Goal: Information Seeking & Learning: Learn about a topic

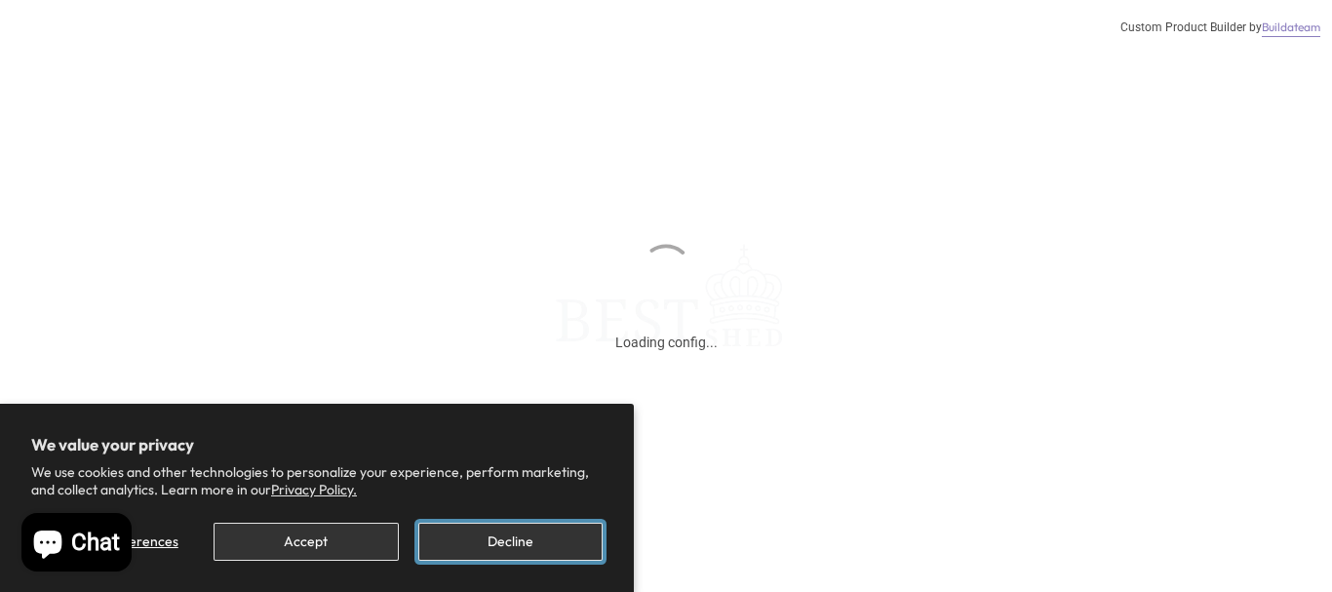
click at [510, 540] on button "Decline" at bounding box center [510, 542] width 184 height 38
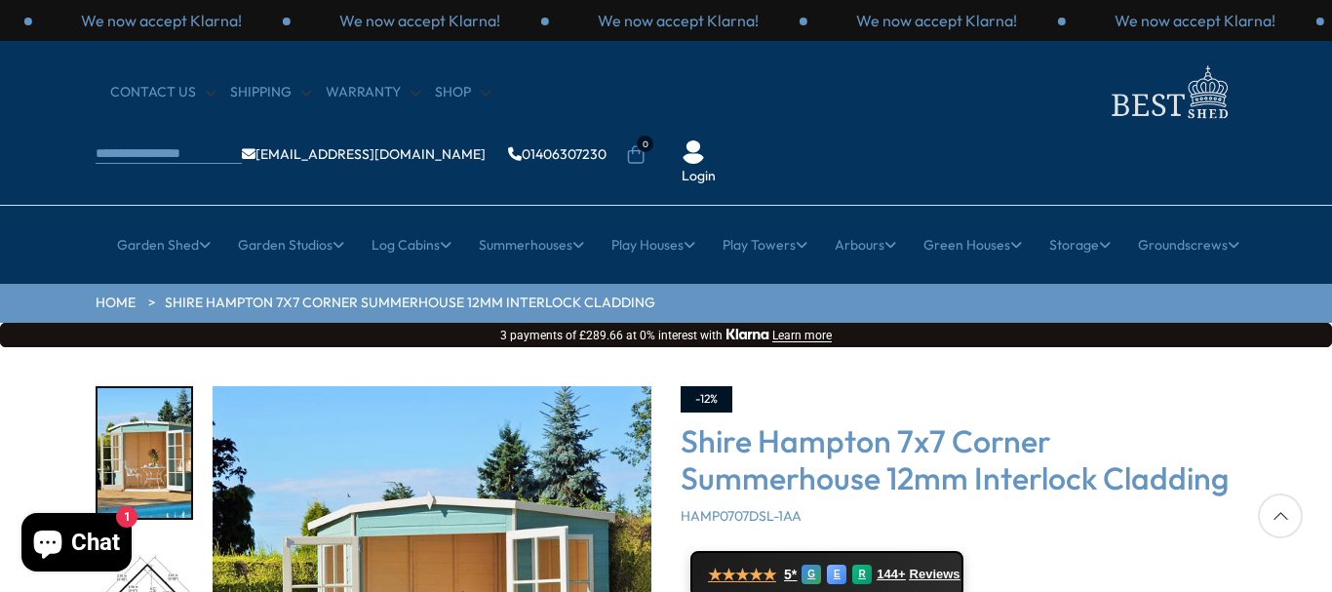
click at [1278, 519] on div at bounding box center [1280, 515] width 45 height 45
click at [1281, 515] on div at bounding box center [1280, 515] width 45 height 45
drag, startPoint x: 1291, startPoint y: 59, endPoint x: 1286, endPoint y: 133, distance: 73.3
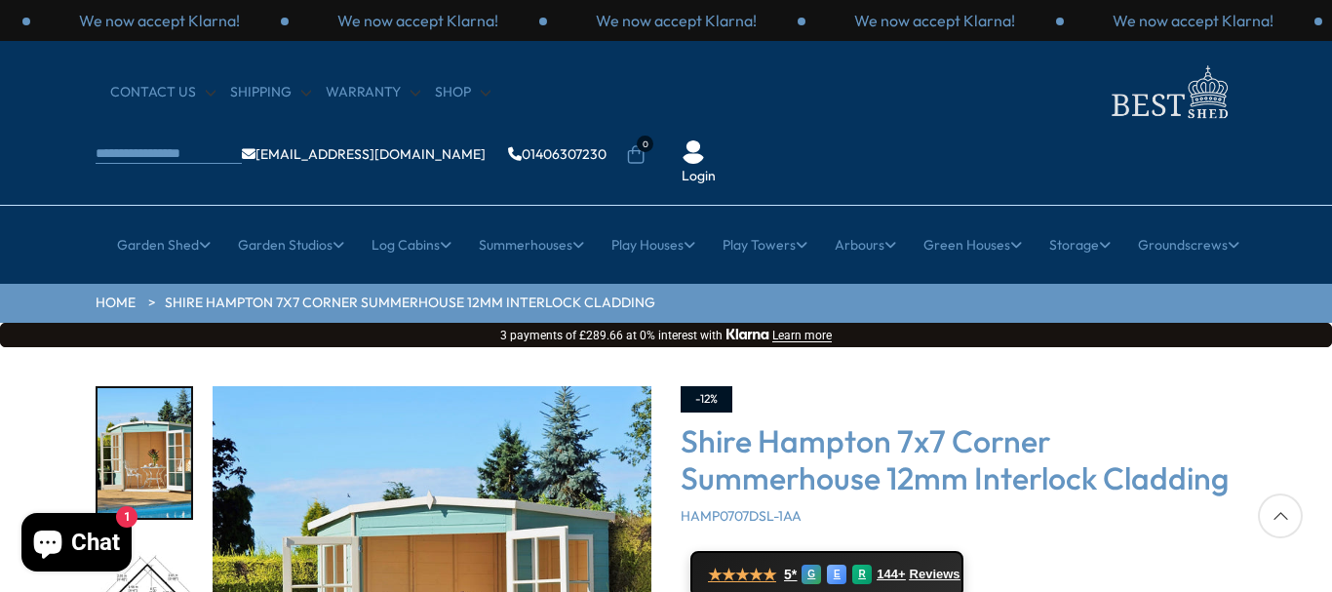
click at [1286, 133] on div "CONTACT US Shipping Warranty Shop [EMAIL_ADDRESS][DOMAIN_NAME] 01406307230 0 Lo…" at bounding box center [666, 123] width 1332 height 165
drag, startPoint x: 21, startPoint y: 384, endPoint x: 18, endPoint y: 462, distance: 78.1
click at [159, 389] on img "1 / 12" at bounding box center [144, 453] width 94 height 130
click at [157, 416] on img "1 / 12" at bounding box center [144, 453] width 94 height 130
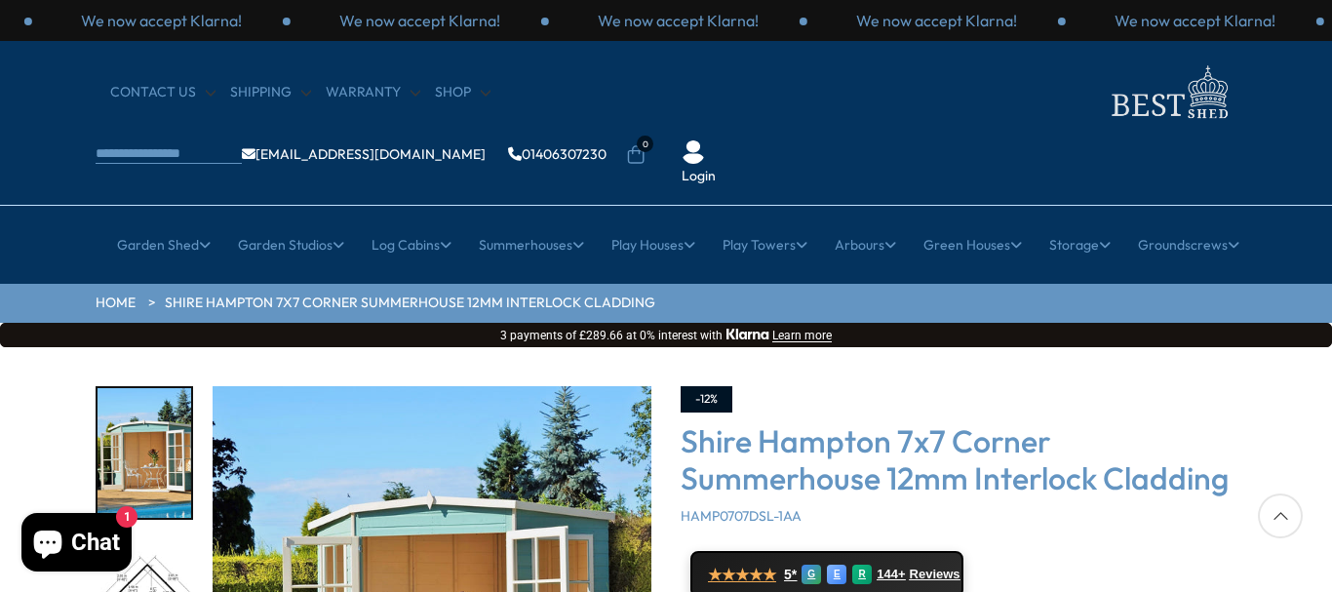
click at [107, 421] on img "1 / 12" at bounding box center [144, 453] width 94 height 130
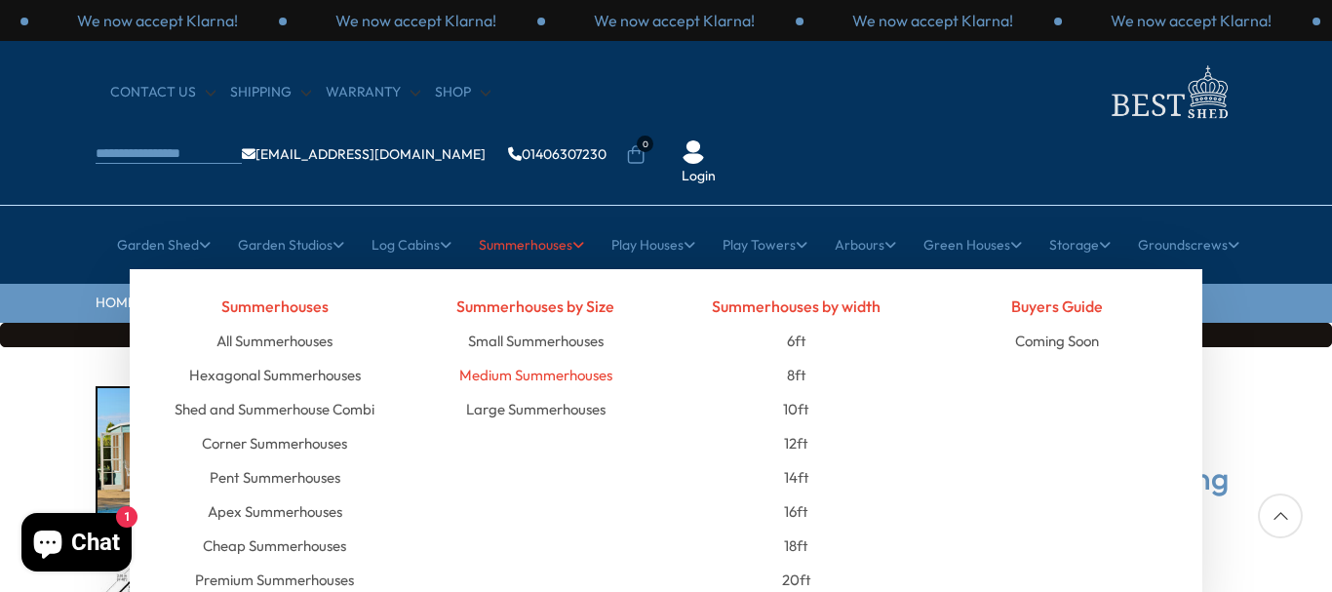
click at [533, 358] on link "Medium Summerhouses" at bounding box center [535, 375] width 153 height 34
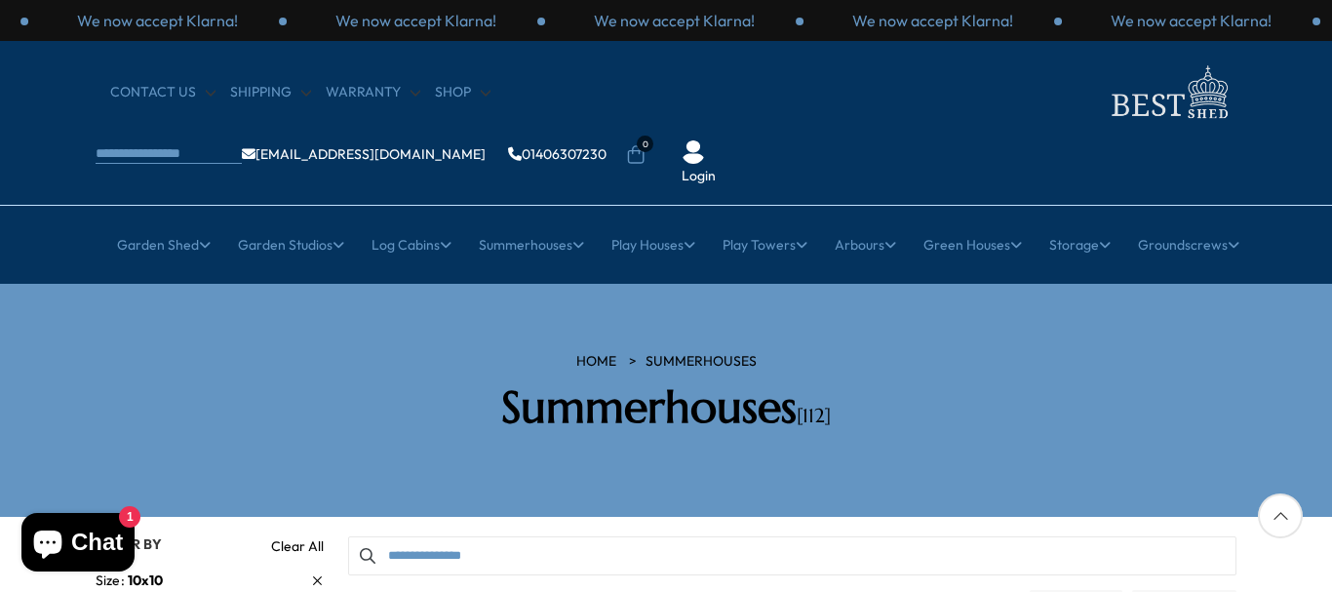
click at [382, 536] on button "button" at bounding box center [367, 555] width 39 height 39
click at [390, 536] on input "Search products" at bounding box center [792, 555] width 888 height 39
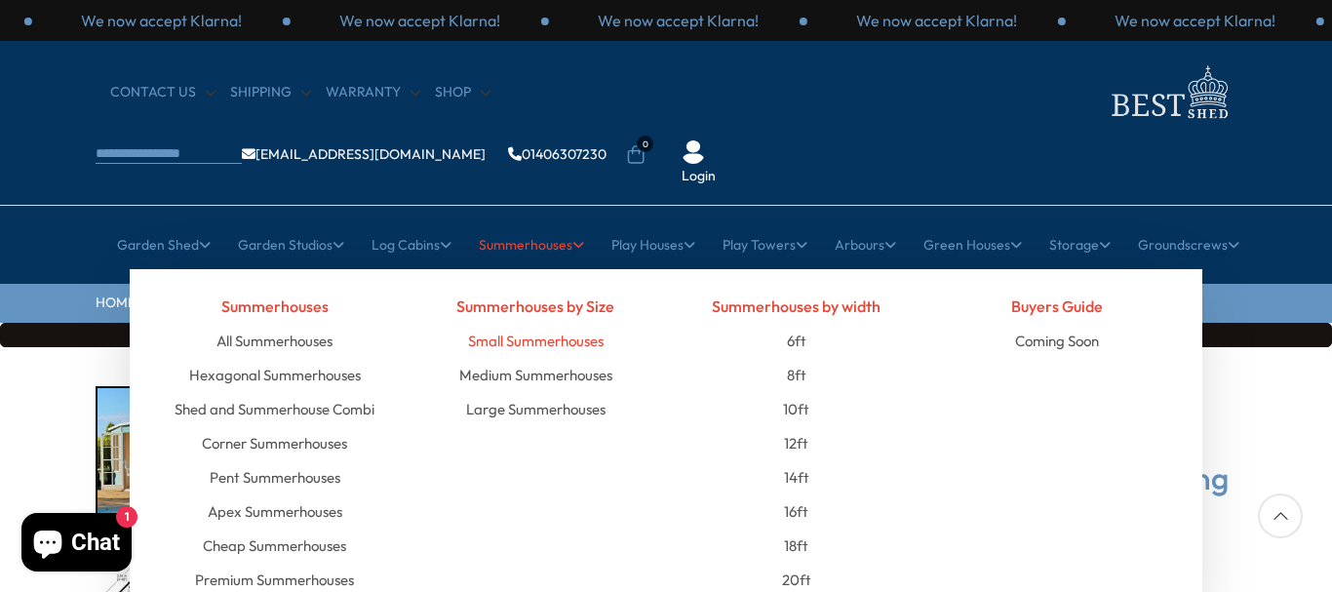
click at [530, 324] on link "Small Summerhouses" at bounding box center [536, 341] width 136 height 34
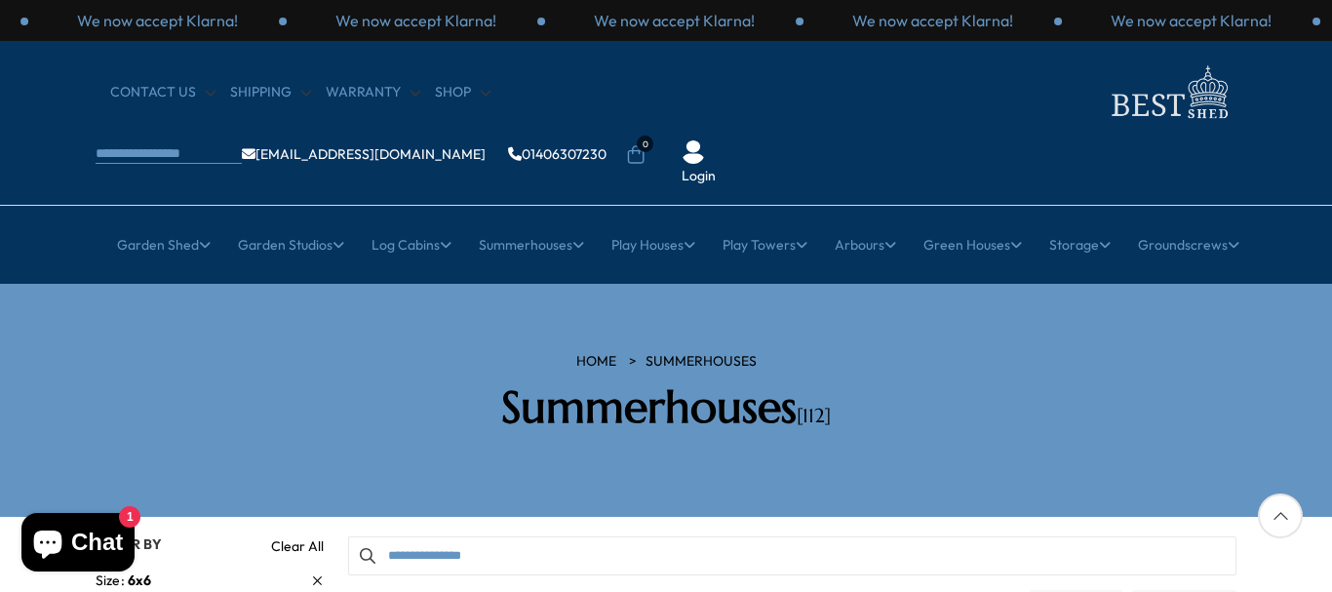
drag, startPoint x: 243, startPoint y: 402, endPoint x: 231, endPoint y: 351, distance: 52.0
click at [231, 351] on section "HOME Summerhouses Summerhouses [112]" at bounding box center [666, 400] width 1332 height 233
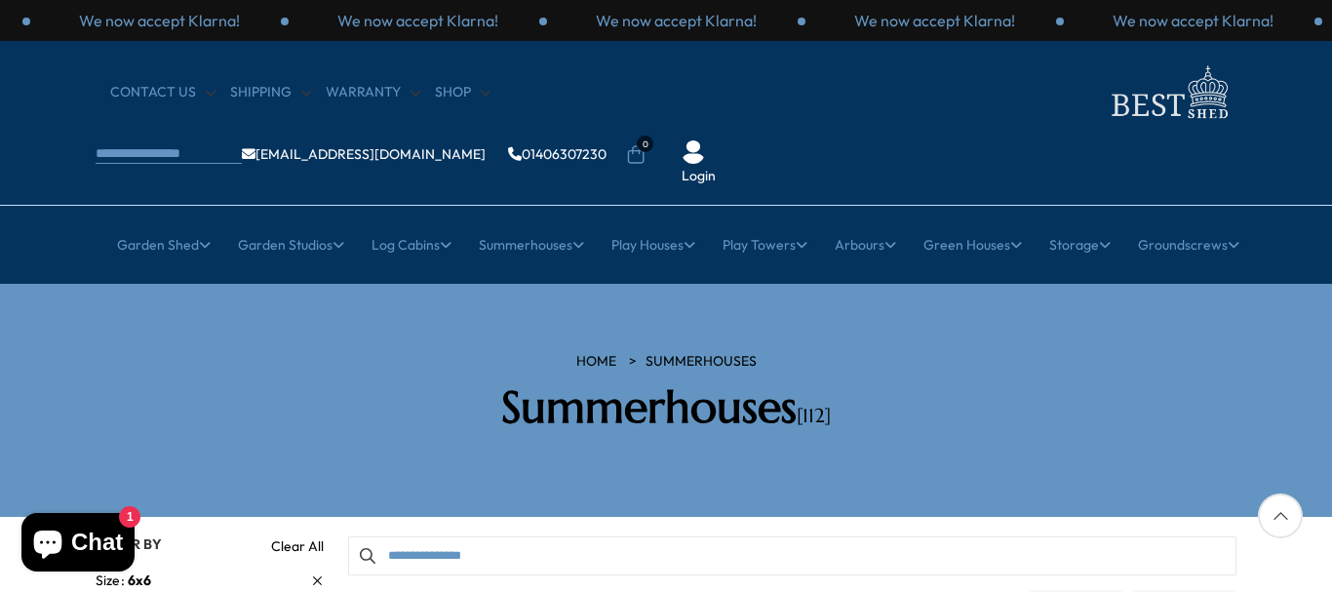
drag, startPoint x: 1285, startPoint y: 102, endPoint x: 1259, endPoint y: 109, distance: 27.2
click at [1259, 109] on div "CONTACT US Shipping Warranty Shop [EMAIL_ADDRESS][DOMAIN_NAME] 01406307230 0 Lo…" at bounding box center [666, 123] width 1332 height 165
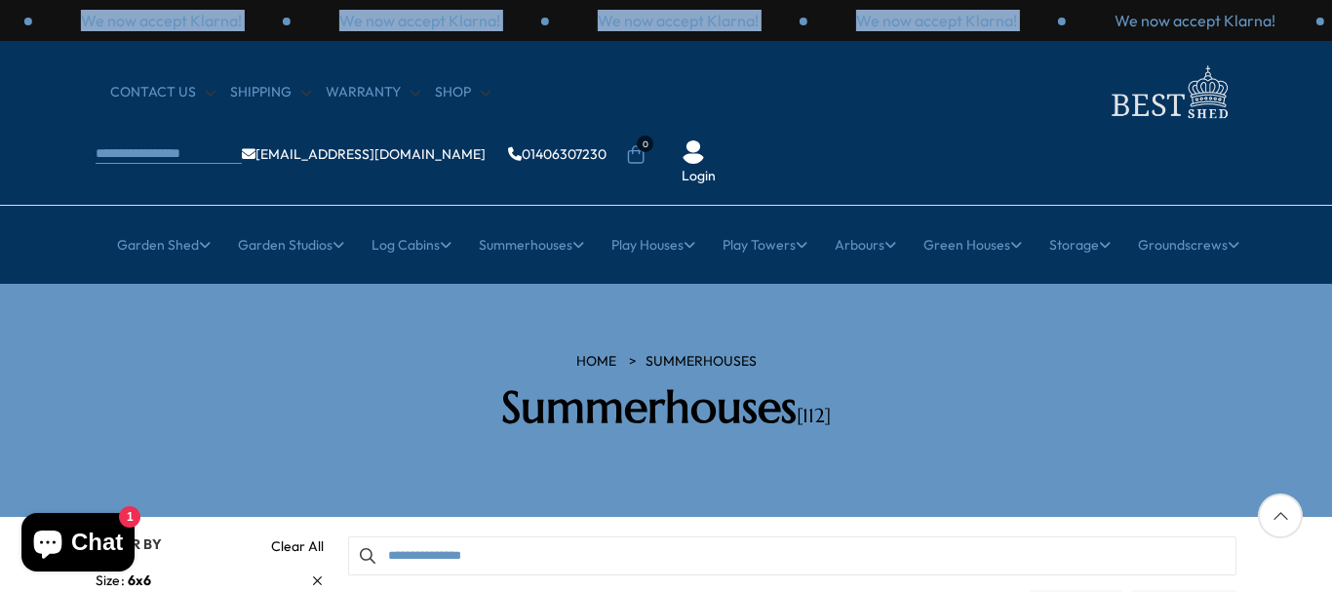
drag, startPoint x: 1267, startPoint y: 27, endPoint x: 1075, endPoint y: 37, distance: 192.3
click at [1075, 37] on div "We now accept Klarna! We now accept Klarna! We now accept Klarna! We now accept…" at bounding box center [666, 20] width 1332 height 41
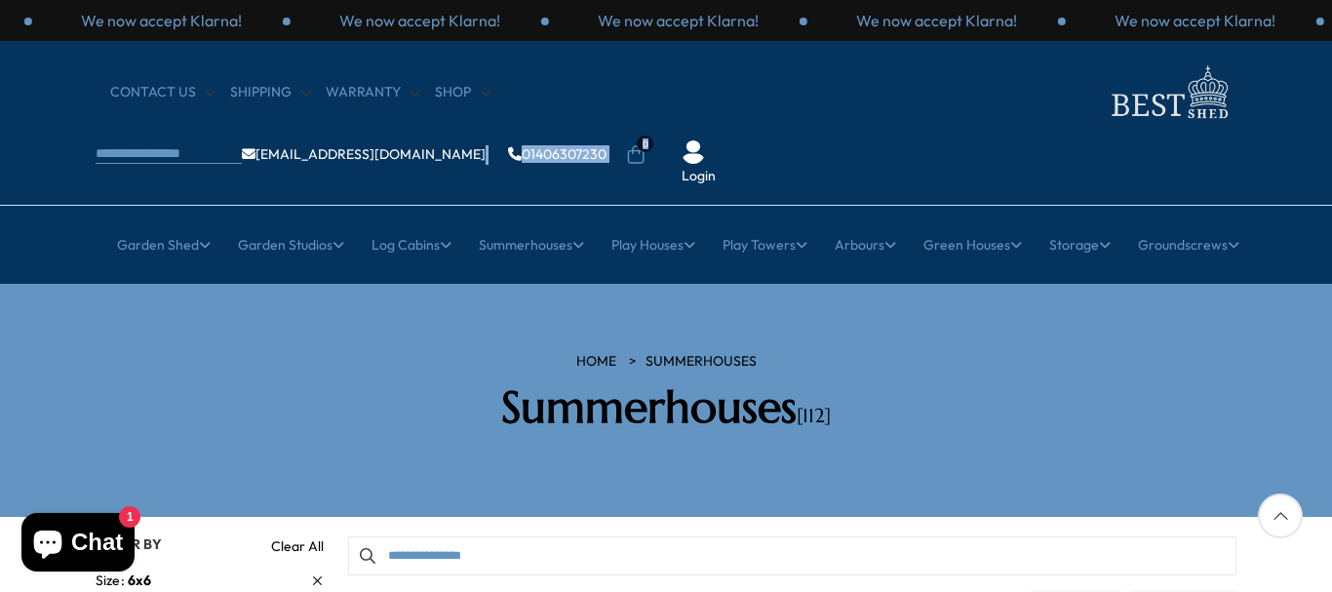
drag, startPoint x: 1260, startPoint y: 96, endPoint x: 934, endPoint y: 130, distance: 327.4
click at [934, 130] on div "CONTACT US Shipping Warranty Shop [EMAIL_ADDRESS][DOMAIN_NAME] 01406307230 0 Lo…" at bounding box center [666, 123] width 1332 height 165
click at [680, 381] on h2 "Summerhouses [112]" at bounding box center [666, 407] width 556 height 53
click at [695, 352] on link "Summerhouses" at bounding box center [700, 361] width 111 height 19
